Goal: Task Accomplishment & Management: Manage account settings

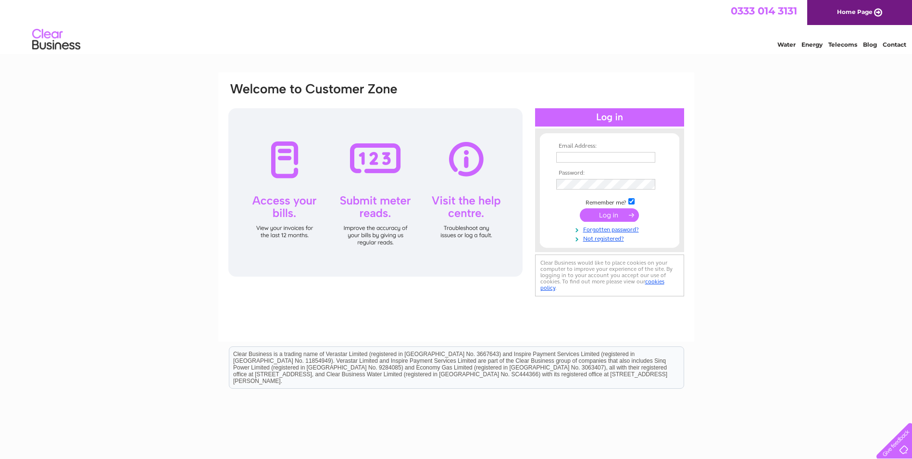
click at [583, 161] on input "text" at bounding box center [605, 157] width 99 height 11
click at [561, 159] on input "text" at bounding box center [606, 158] width 100 height 12
type input "[EMAIL_ADDRESS][DOMAIN_NAME]"
click at [604, 214] on input "submit" at bounding box center [609, 214] width 59 height 13
click at [589, 238] on link "Forgotten password?" at bounding box center [610, 237] width 109 height 9
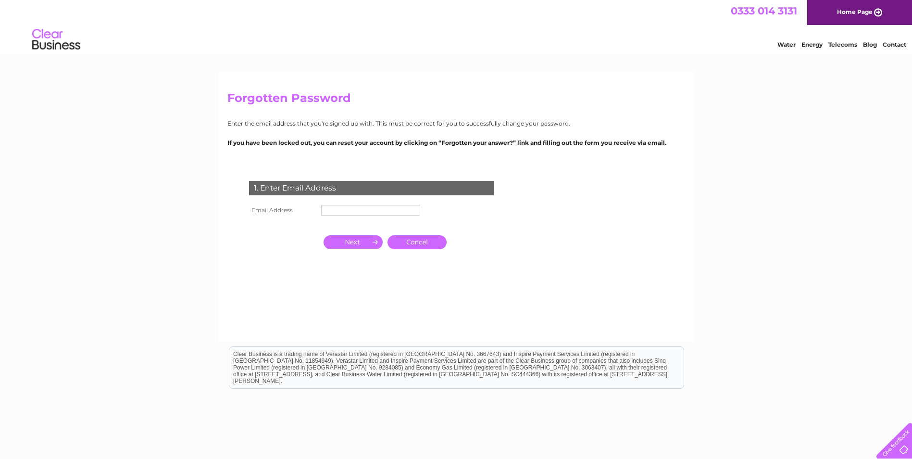
click at [331, 211] on input "text" at bounding box center [370, 210] width 99 height 11
type input "[EMAIL_ADDRESS][DOMAIN_NAME]"
click at [354, 245] on input "button" at bounding box center [353, 242] width 59 height 13
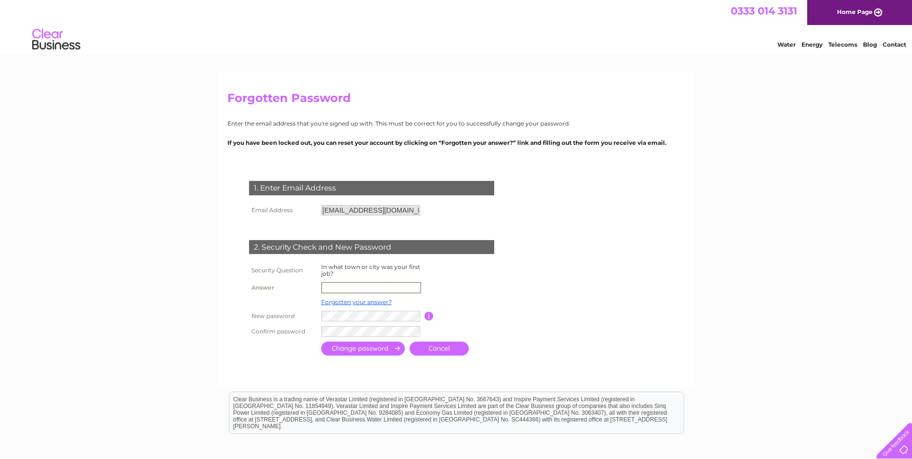
click at [337, 288] on input "text" at bounding box center [371, 288] width 100 height 12
type input "Bellshill"
click at [357, 344] on input "submit" at bounding box center [363, 348] width 84 height 14
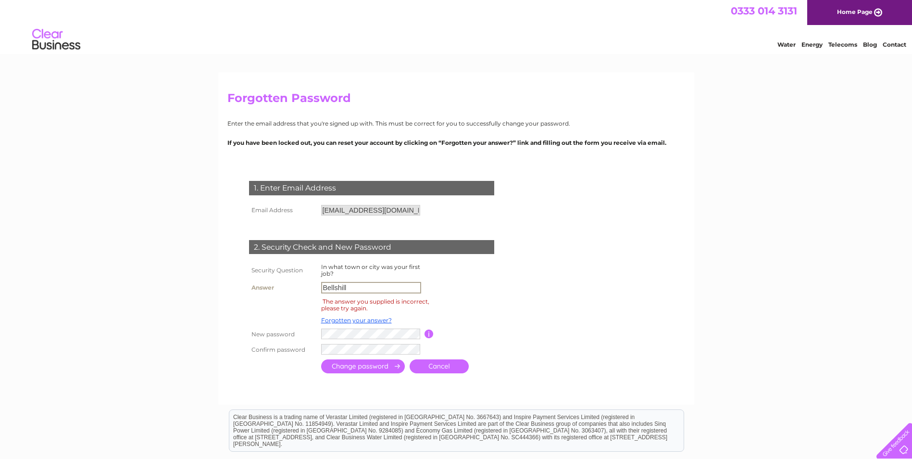
drag, startPoint x: 346, startPoint y: 288, endPoint x: 280, endPoint y: 281, distance: 66.2
click at [280, 281] on tr "Answer [GEOGRAPHIC_DATA]" at bounding box center [383, 287] width 273 height 16
type input "Motherwell"
click at [358, 370] on input "submit" at bounding box center [363, 367] width 84 height 14
